Goal: Navigation & Orientation: Understand site structure

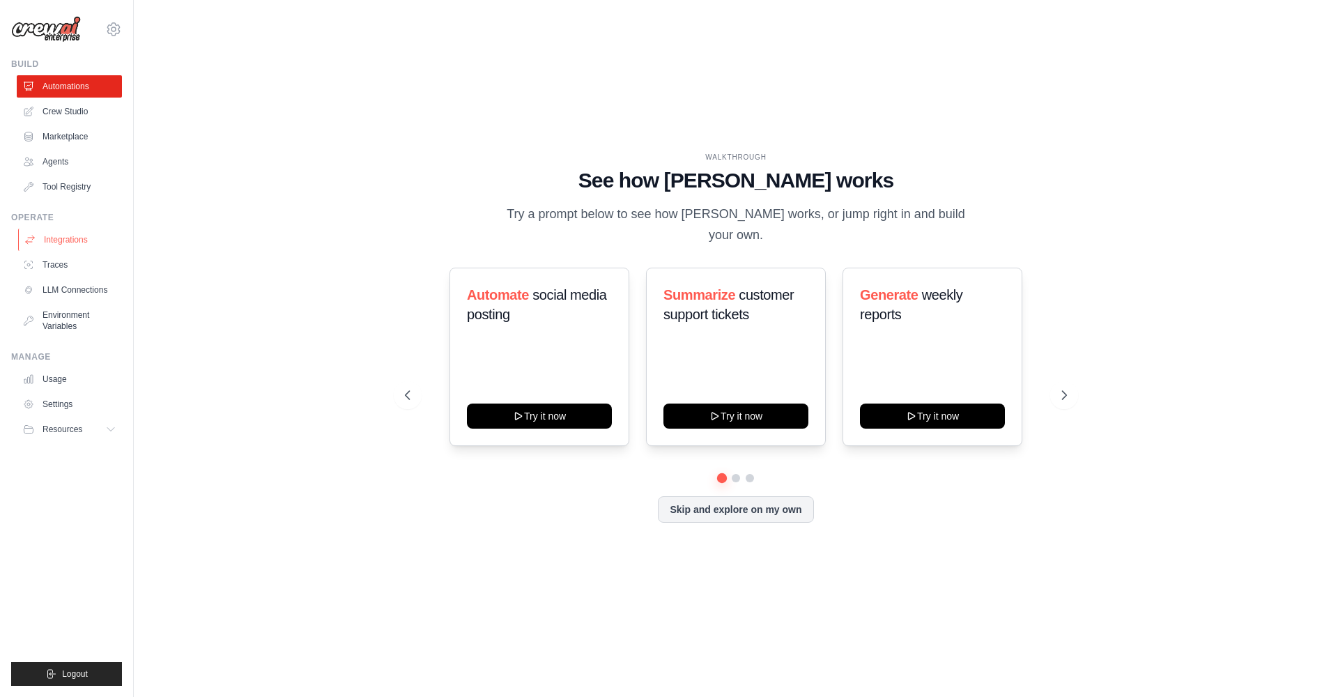
click at [51, 242] on link "Integrations" at bounding box center [70, 240] width 105 height 22
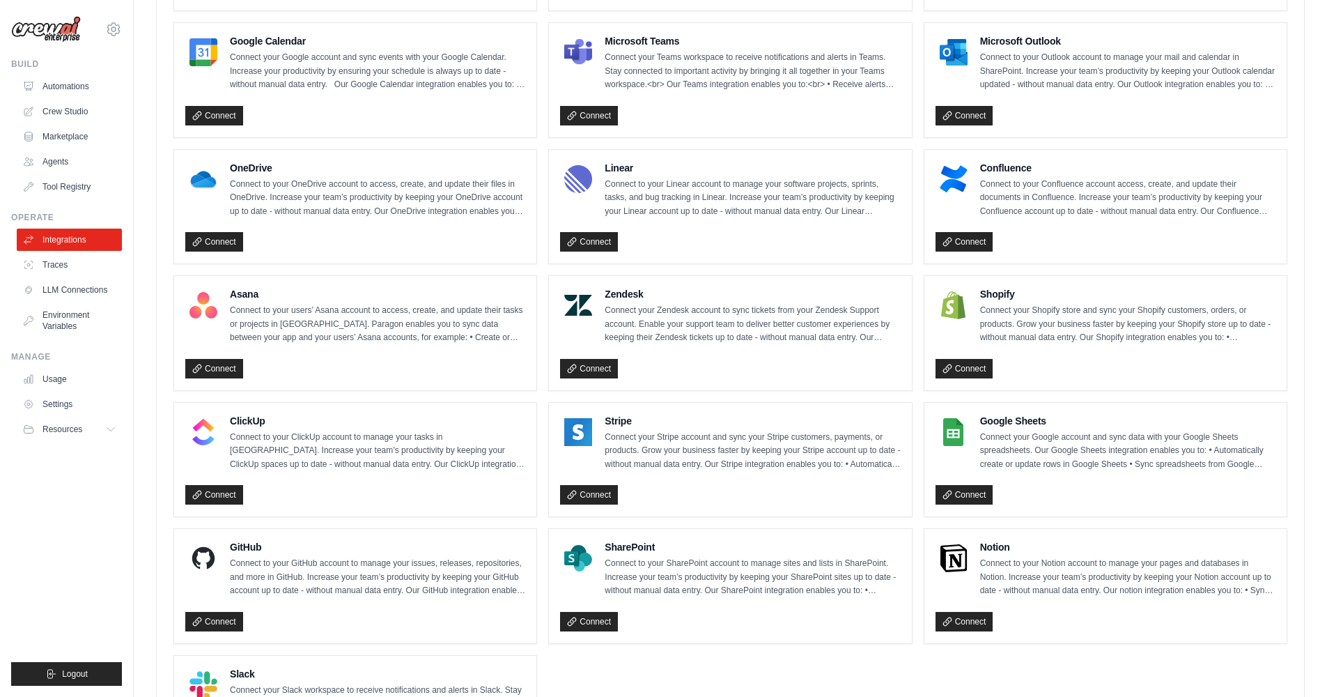
scroll to position [563, 0]
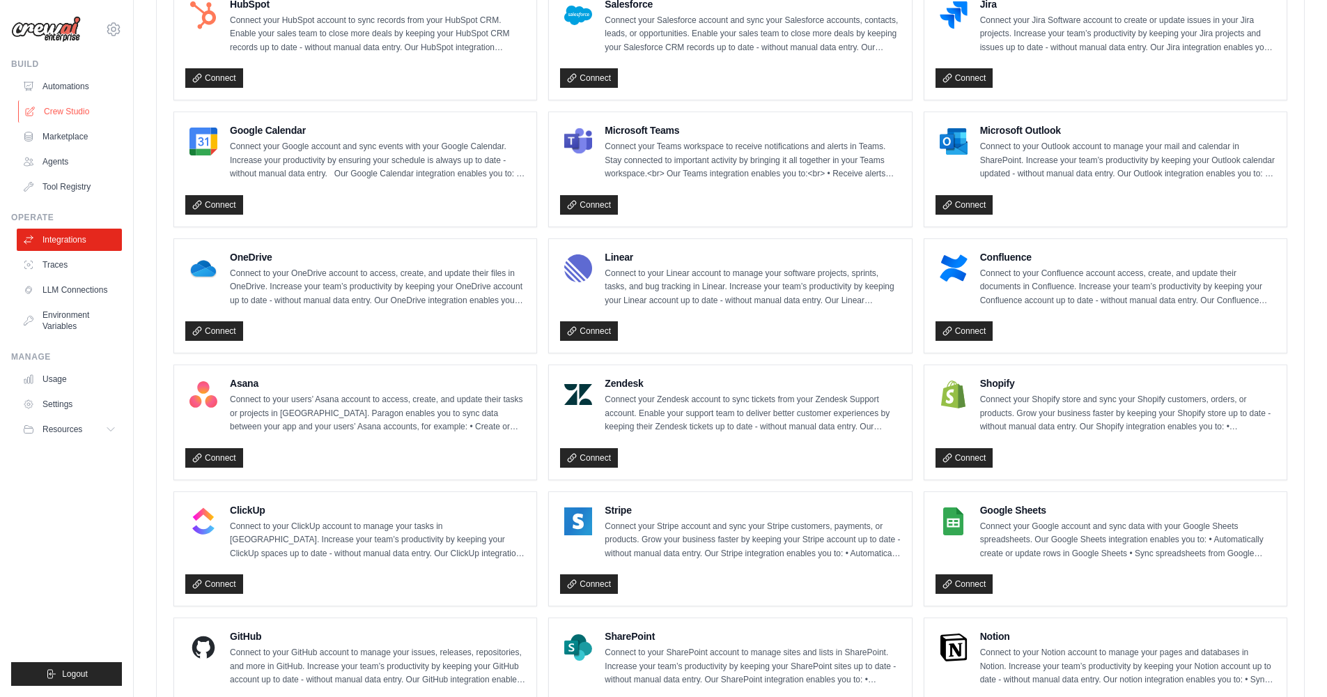
click at [63, 107] on link "Crew Studio" at bounding box center [70, 111] width 105 height 22
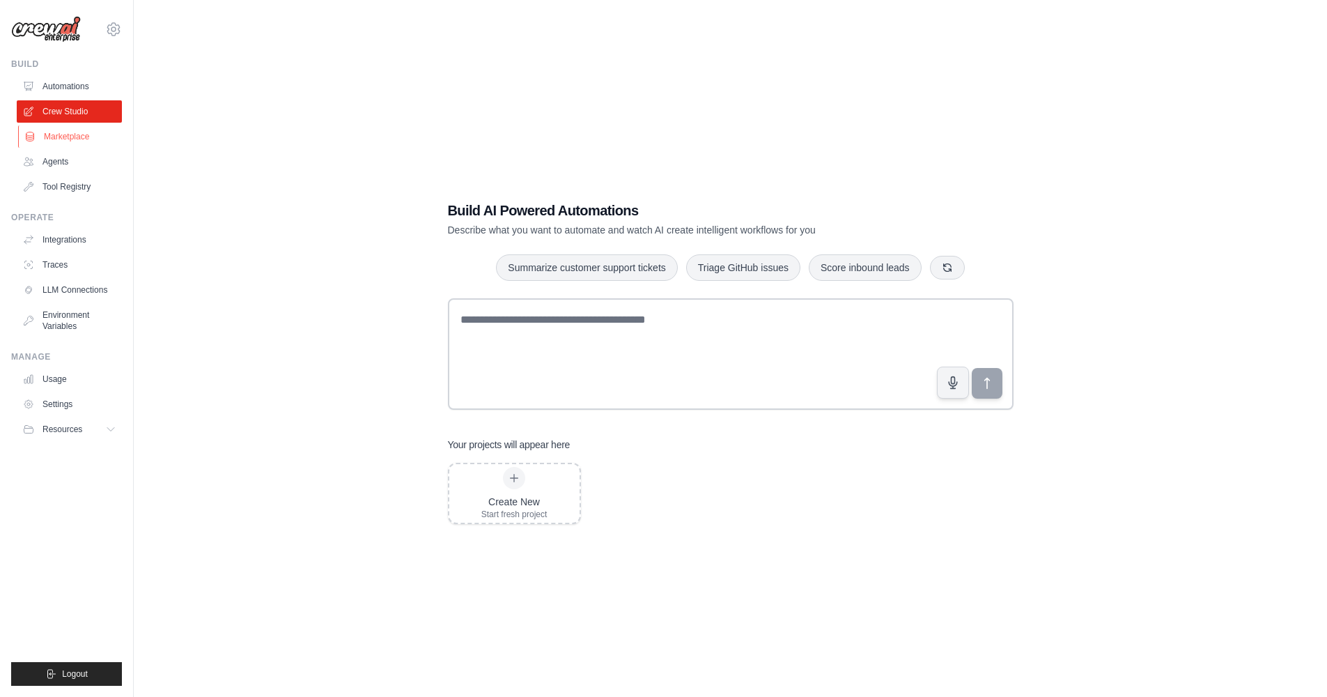
click at [72, 131] on link "Marketplace" at bounding box center [70, 136] width 105 height 22
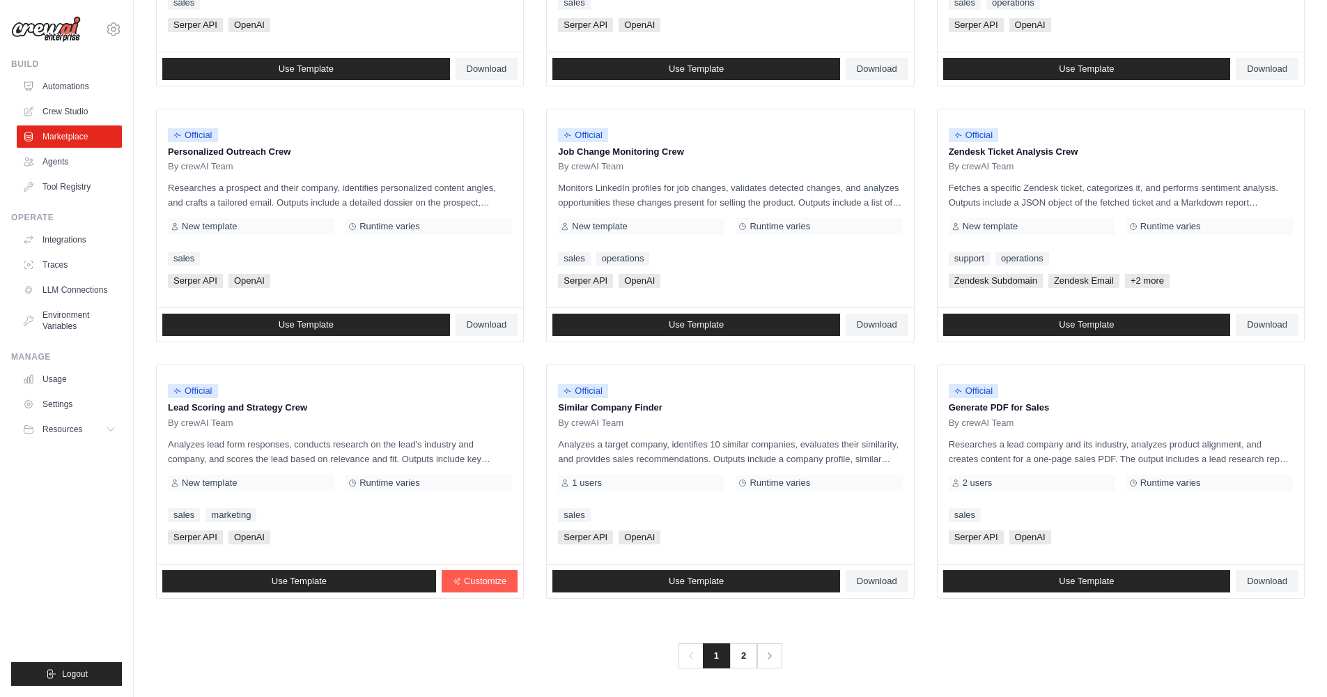
scroll to position [590, 0]
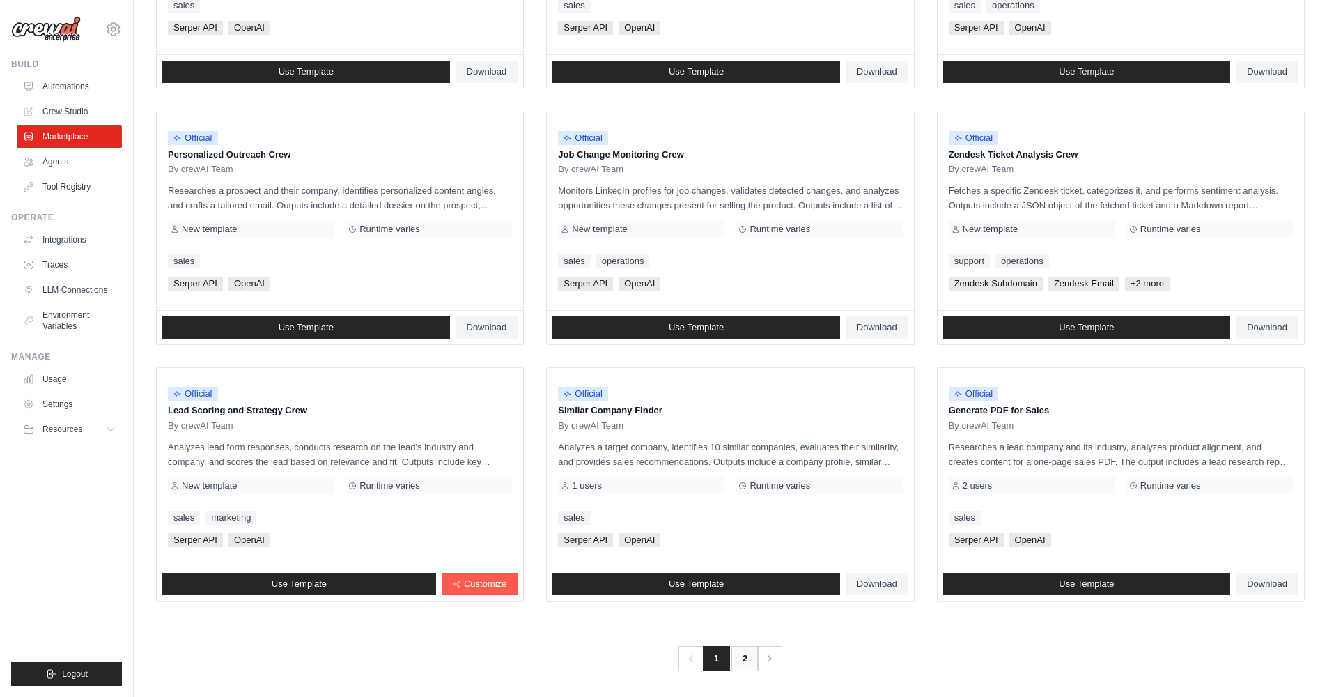
click at [738, 650] on link "2" at bounding box center [745, 658] width 28 height 25
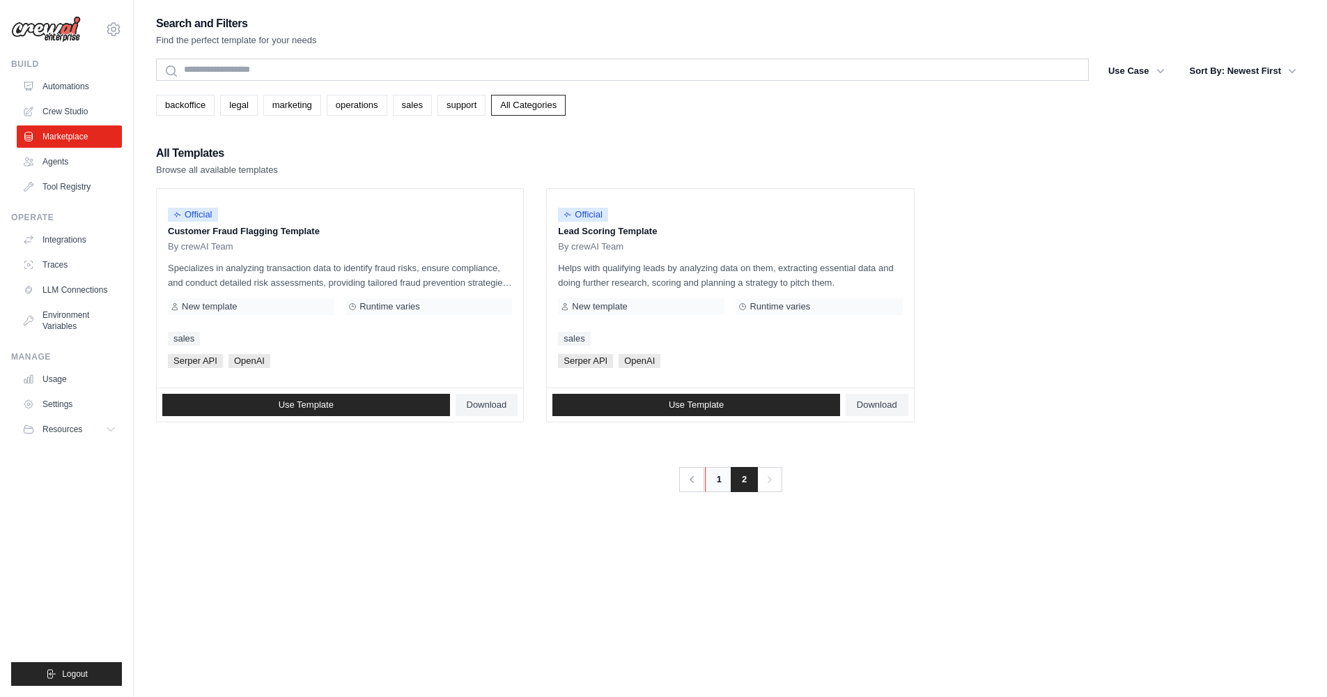
click at [726, 476] on link "1" at bounding box center [719, 479] width 28 height 25
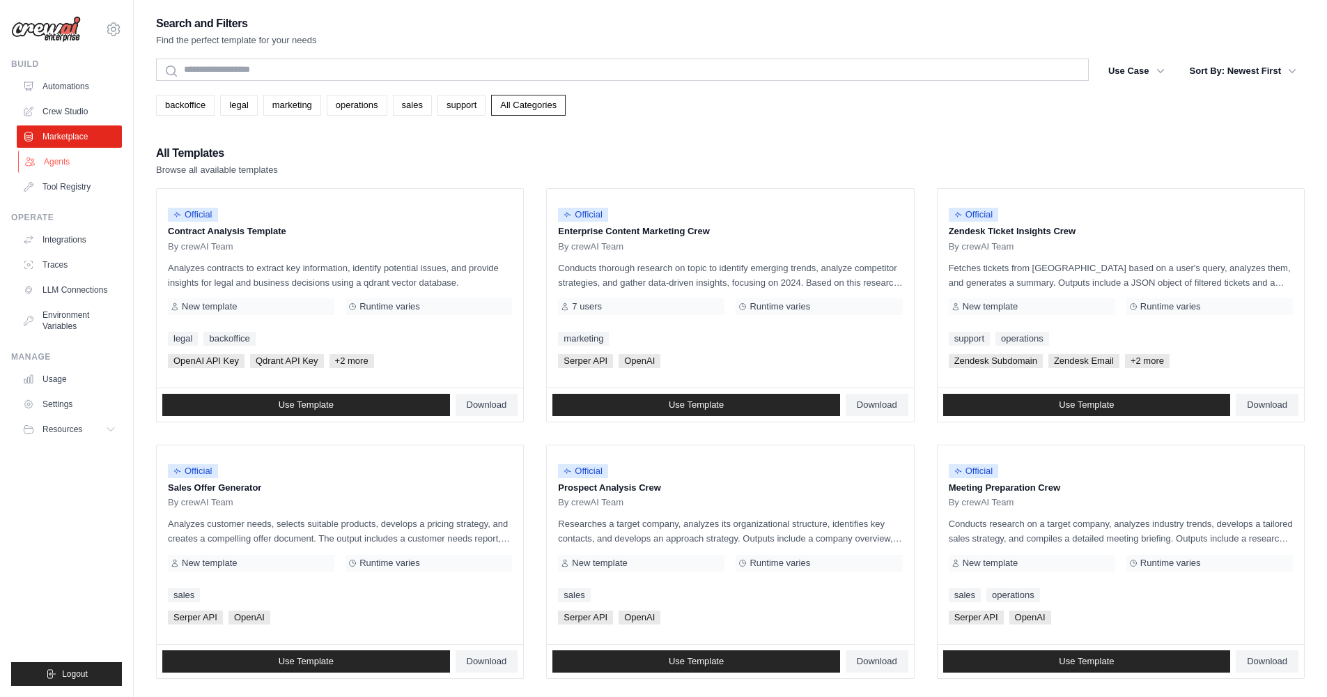
click at [68, 164] on link "Agents" at bounding box center [70, 162] width 105 height 22
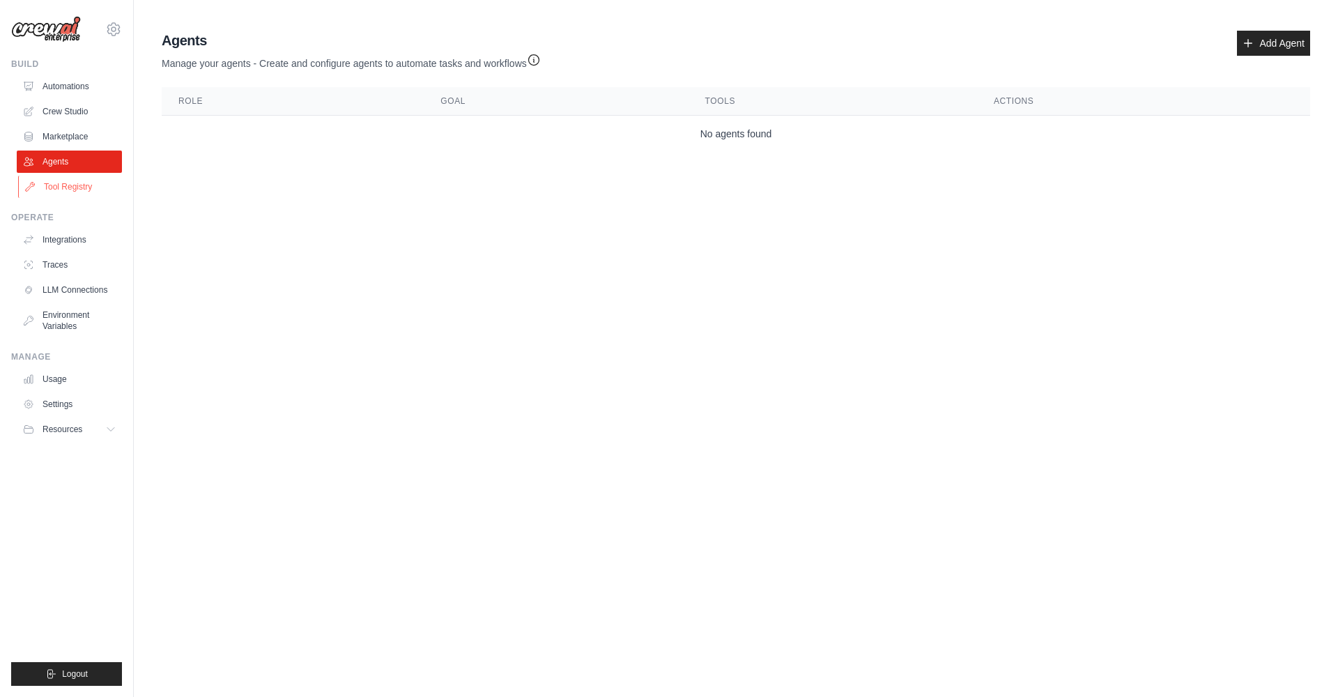
click at [62, 180] on link "Tool Registry" at bounding box center [70, 187] width 105 height 22
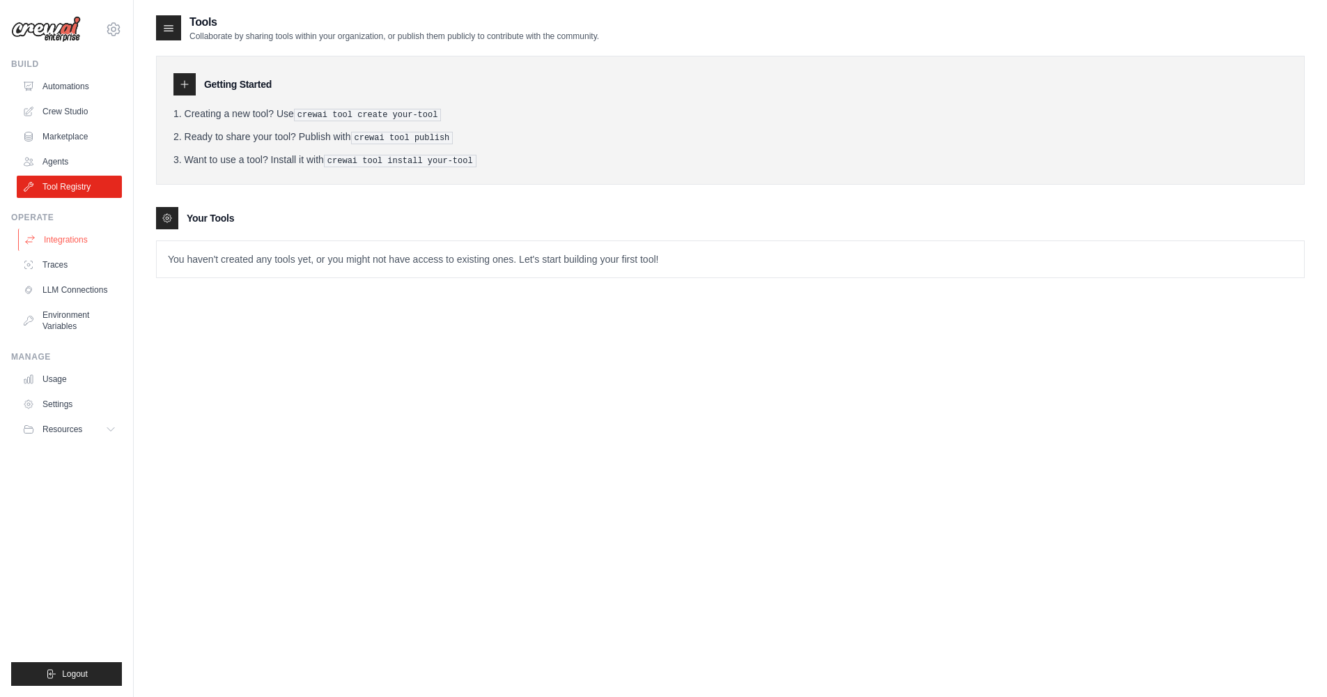
click at [60, 235] on link "Integrations" at bounding box center [70, 240] width 105 height 22
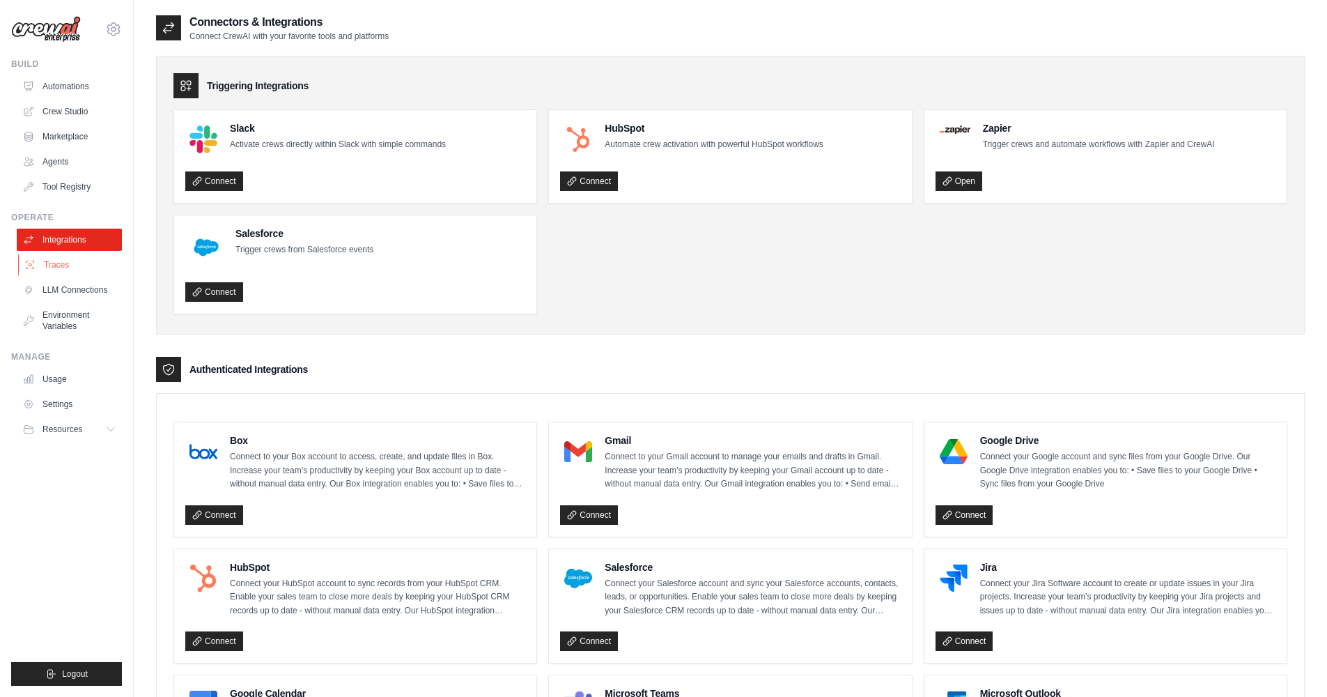
click at [44, 268] on link "Traces" at bounding box center [70, 265] width 105 height 22
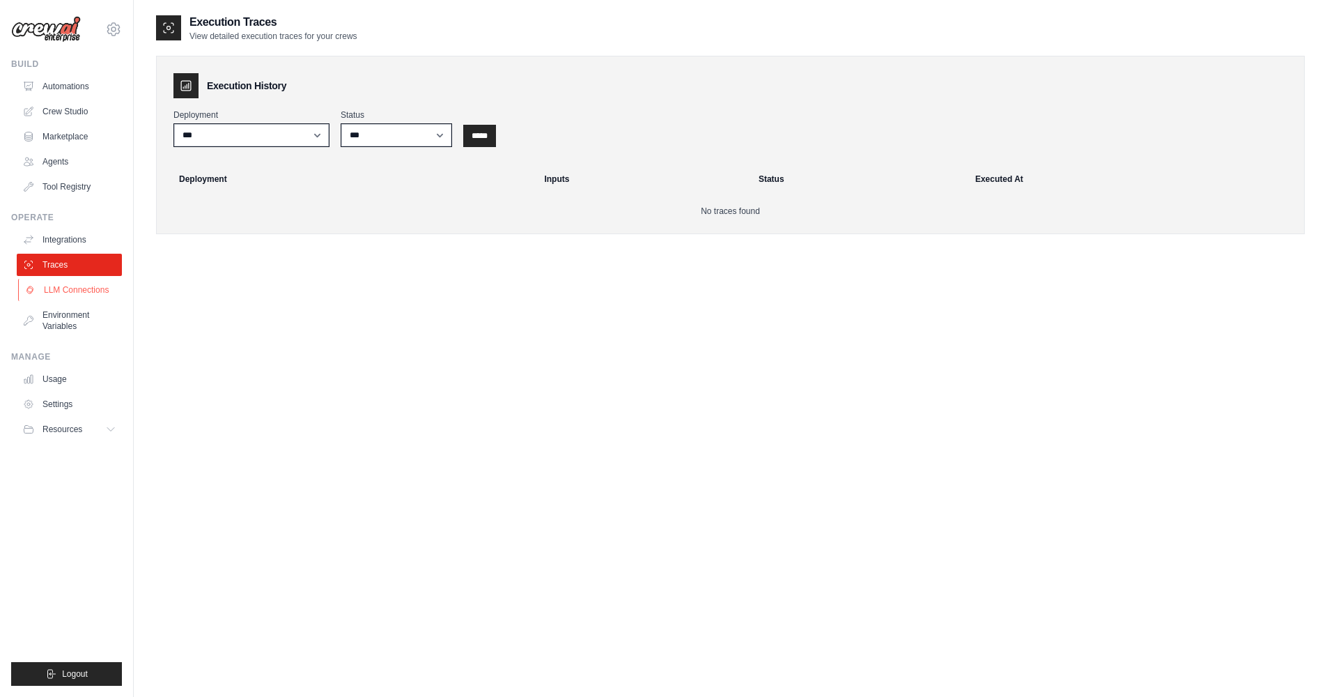
click at [47, 286] on link "LLM Connections" at bounding box center [70, 290] width 105 height 22
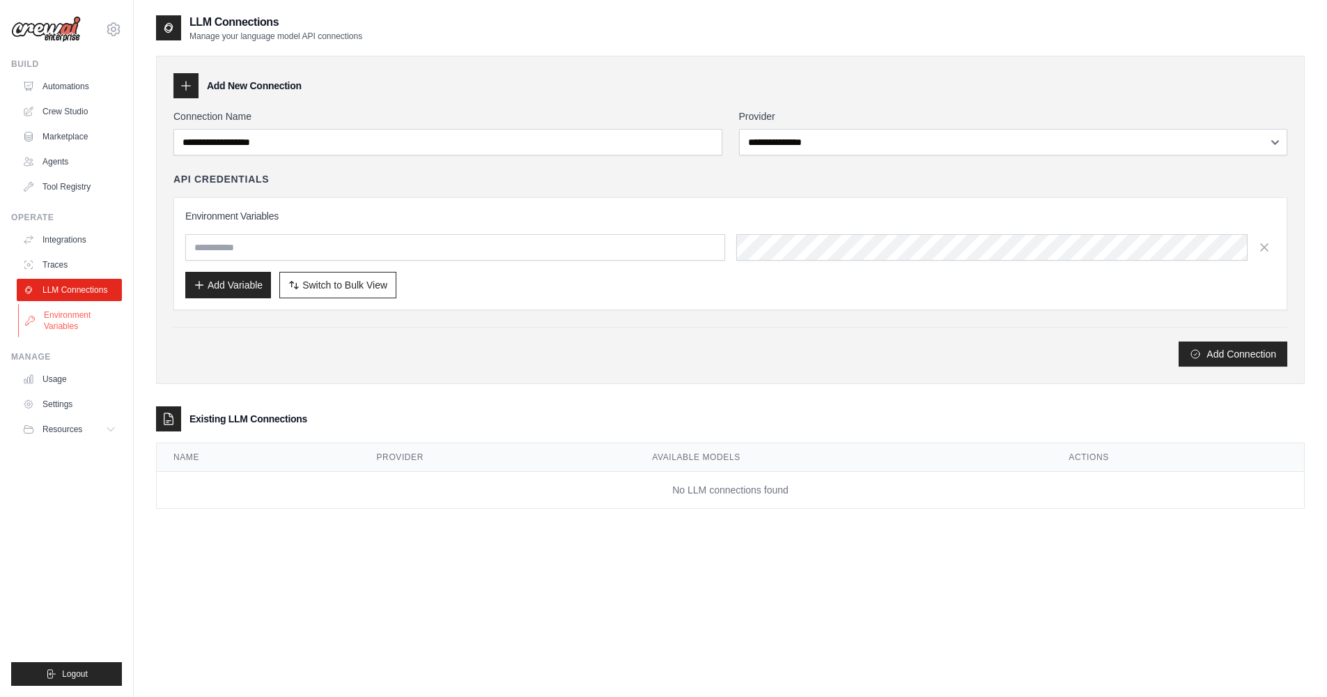
click at [44, 307] on link "Environment Variables" at bounding box center [70, 320] width 105 height 33
